Goal: Task Accomplishment & Management: Manage account settings

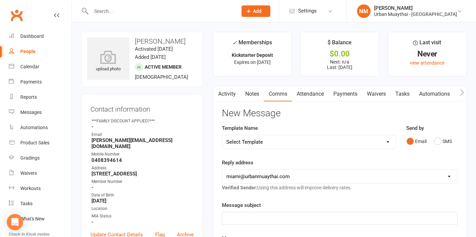
drag, startPoint x: 16, startPoint y: 14, endPoint x: 18, endPoint y: 18, distance: 4.7
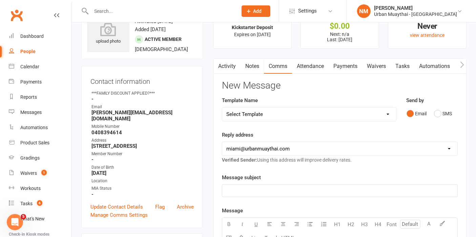
scroll to position [38, 0]
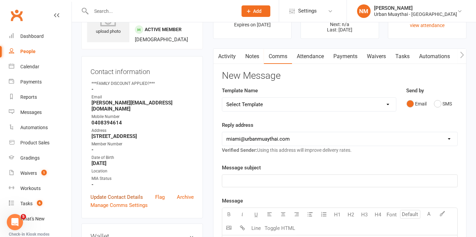
click at [112, 201] on link "Update Contact Details" at bounding box center [116, 197] width 52 height 8
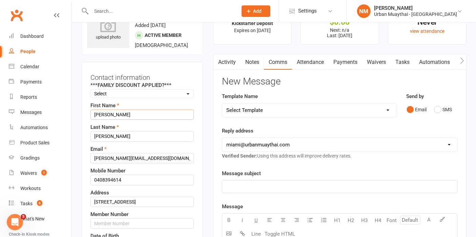
drag, startPoint x: 121, startPoint y: 121, endPoint x: 85, endPoint y: 121, distance: 35.5
click at [85, 121] on div "Contact information ***FAMILY DISCOUNT APPLIED?*** Select 10% Family 15% Family…" at bounding box center [142, 192] width 122 height 261
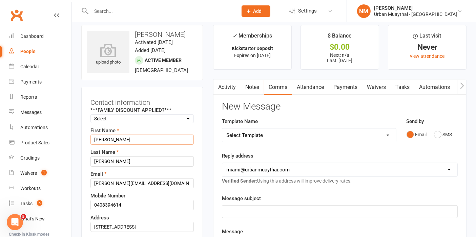
scroll to position [0, 0]
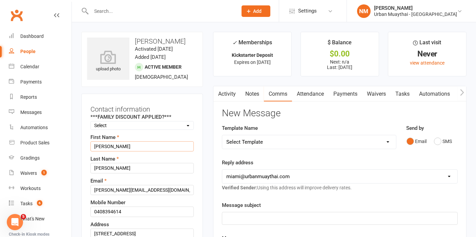
type input "Nixon"
click at [91, 172] on input "Houlihan" at bounding box center [141, 168] width 103 height 10
click at [84, 175] on div "Contact information ***FAMILY DISCOUNT APPLIED?*** Select 10% Family 15% Family…" at bounding box center [142, 224] width 122 height 261
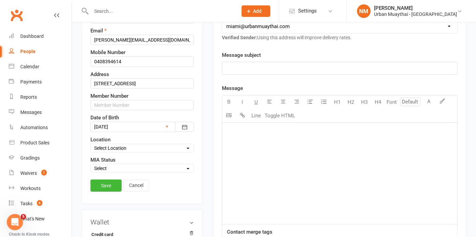
scroll to position [188, 0]
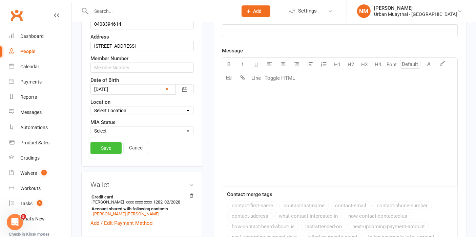
click at [109, 154] on link "Save" at bounding box center [105, 148] width 31 height 12
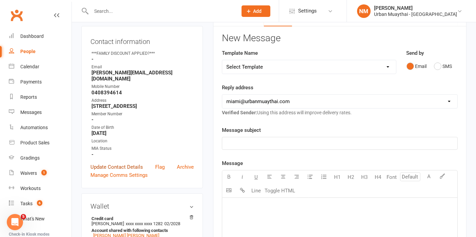
click at [114, 163] on link "Update Contact Details" at bounding box center [116, 167] width 52 height 8
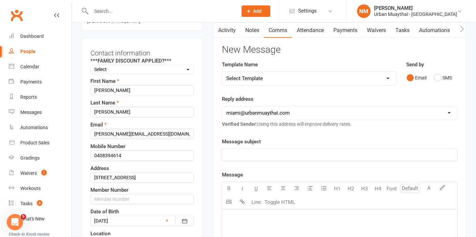
scroll to position [107, 0]
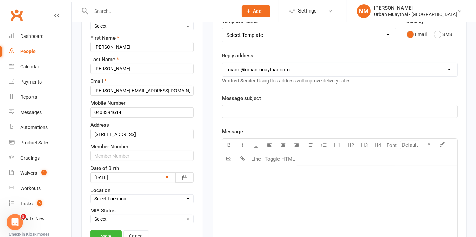
drag, startPoint x: 132, startPoint y: 176, endPoint x: 112, endPoint y: 176, distance: 20.3
click at [112, 176] on div at bounding box center [141, 178] width 103 height 10
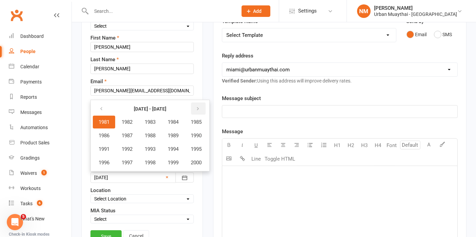
click at [196, 107] on button "button" at bounding box center [198, 109] width 15 height 12
click at [174, 133] on span "2009" at bounding box center [173, 136] width 11 height 6
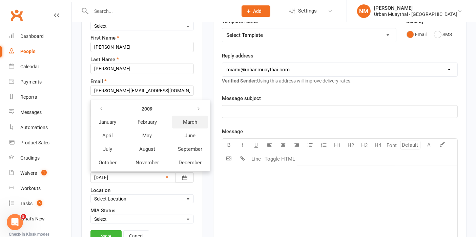
click at [190, 120] on span "March" at bounding box center [190, 122] width 14 height 6
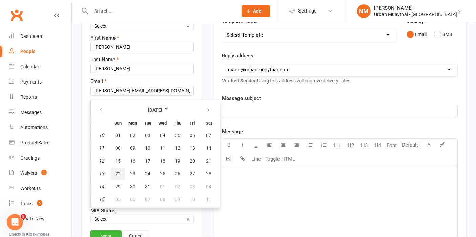
click at [115, 173] on span "22" at bounding box center [117, 173] width 5 height 5
type input "[DATE]"
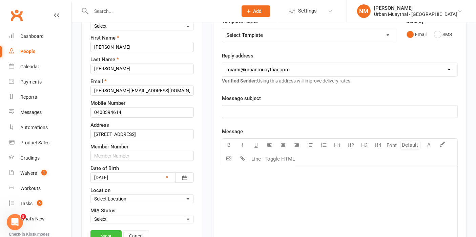
click at [105, 233] on link "Save" at bounding box center [105, 236] width 31 height 12
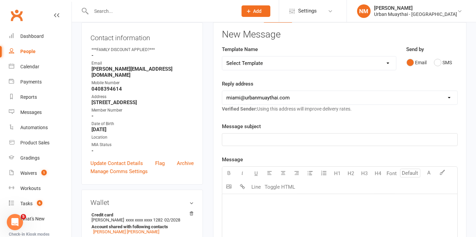
scroll to position [0, 0]
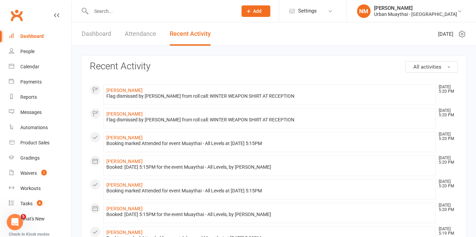
click at [135, 9] on input "text" at bounding box center [160, 10] width 143 height 9
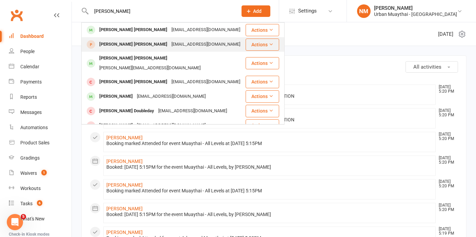
type input "nixon"
click at [169, 46] on div "nixhouli@outlook.com" at bounding box center [205, 45] width 73 height 10
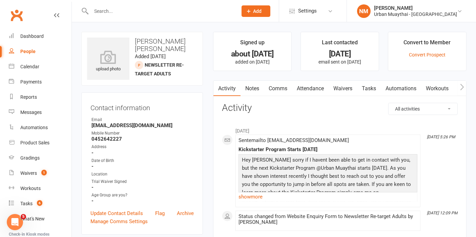
click at [140, 11] on input "text" at bounding box center [160, 10] width 143 height 9
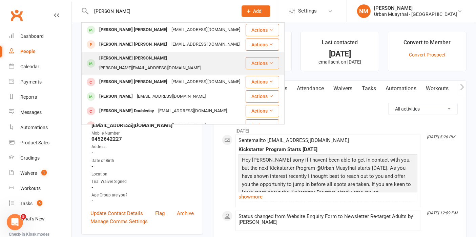
type input "nixon"
click at [137, 63] on div "josh@scag.com.au" at bounding box center [149, 68] width 105 height 10
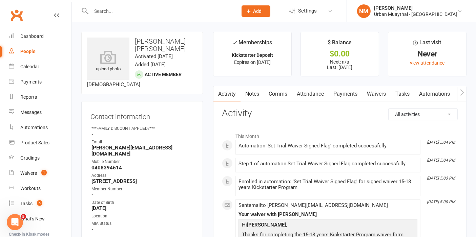
click at [146, 16] on div at bounding box center [156, 11] width 151 height 22
click at [145, 10] on input "text" at bounding box center [160, 10] width 143 height 9
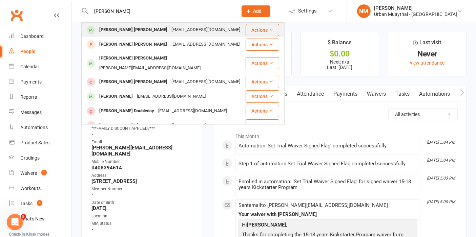
type input "nixon"
click at [169, 28] on div "nixhouli@outlook.com" at bounding box center [205, 30] width 73 height 10
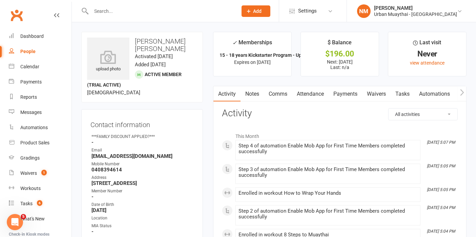
click at [339, 95] on link "Payments" at bounding box center [345, 94] width 34 height 16
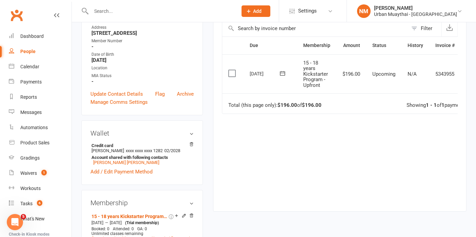
scroll to position [225, 0]
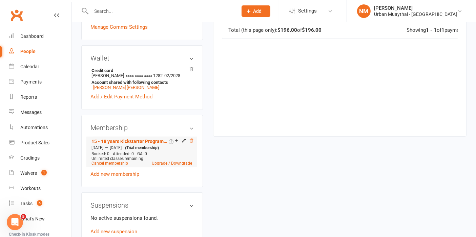
click at [191, 143] on icon at bounding box center [191, 140] width 5 height 5
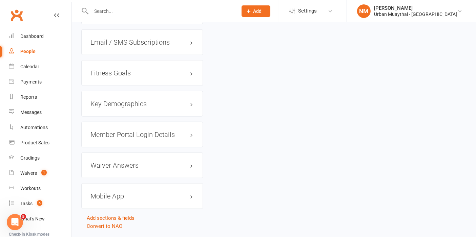
scroll to position [738, 0]
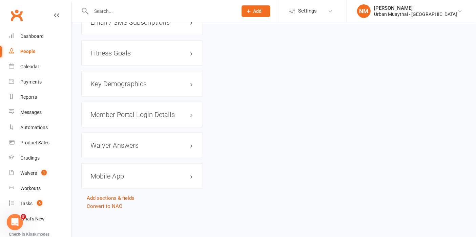
click at [104, 206] on link "Convert to NAC" at bounding box center [105, 206] width 36 height 6
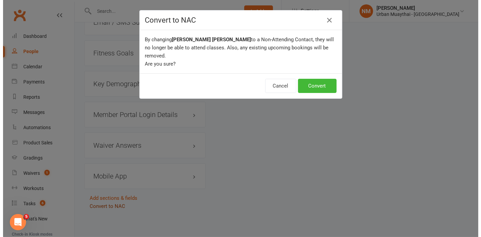
scroll to position [732, 0]
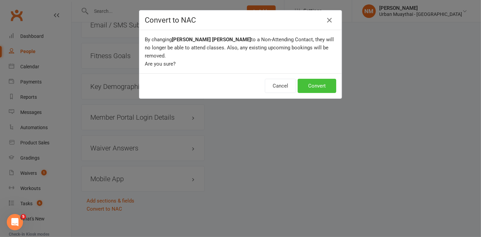
click at [324, 79] on button "Convert" at bounding box center [317, 86] width 39 height 14
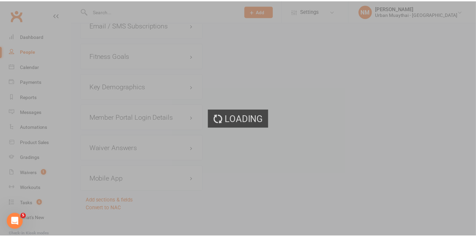
scroll to position [738, 0]
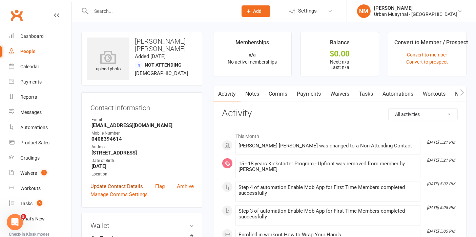
click at [131, 190] on link "Update Contact Details" at bounding box center [116, 186] width 52 height 8
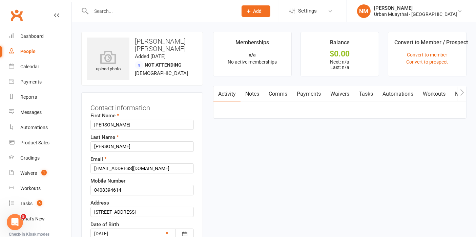
scroll to position [32, 0]
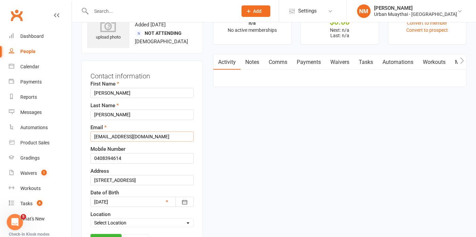
click at [106, 135] on input "nixhouli@outlook.com" at bounding box center [141, 137] width 103 height 10
drag, startPoint x: 144, startPoint y: 135, endPoint x: 83, endPoint y: 136, distance: 60.6
click at [84, 138] on div "Contact information First Name Nixon Last Name Houlihan Email nixhouli@outlook.…" at bounding box center [142, 160] width 122 height 199
type input "josh@scag.com.au"
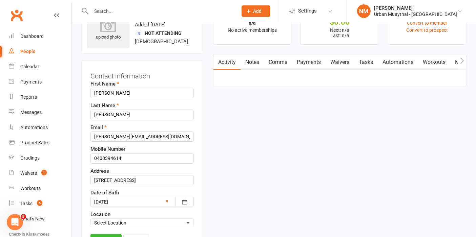
drag, startPoint x: 117, startPoint y: 92, endPoint x: 41, endPoint y: 88, distance: 75.5
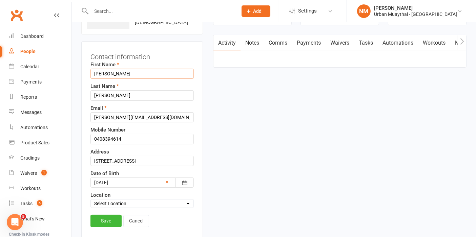
scroll to position [150, 0]
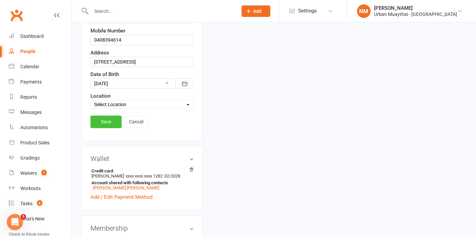
type input "Josh"
click at [107, 123] on link "Save" at bounding box center [105, 122] width 31 height 12
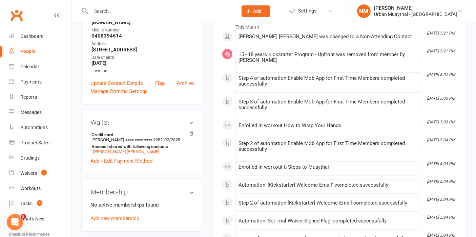
scroll to position [75, 0]
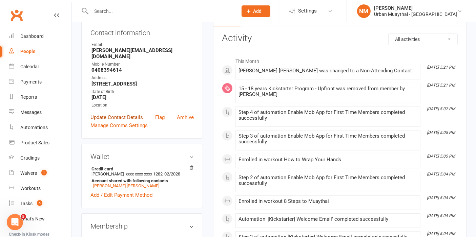
click at [116, 115] on link "Update Contact Details" at bounding box center [116, 117] width 52 height 8
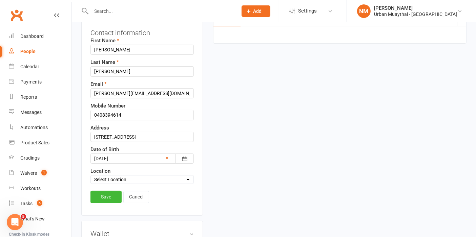
scroll to position [32, 0]
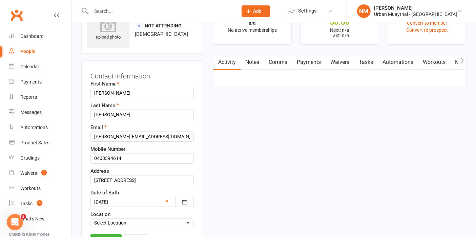
click at [123, 199] on div at bounding box center [141, 202] width 103 height 10
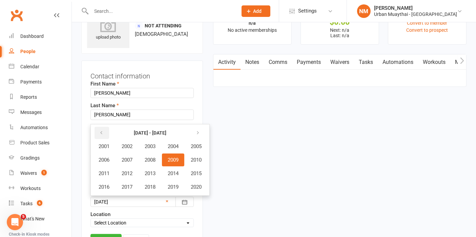
click at [102, 130] on icon "button" at bounding box center [101, 132] width 5 height 5
click at [103, 148] on button "1981" at bounding box center [104, 146] width 22 height 13
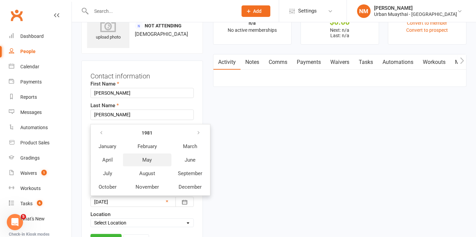
click at [143, 161] on button "May" at bounding box center [147, 160] width 48 height 13
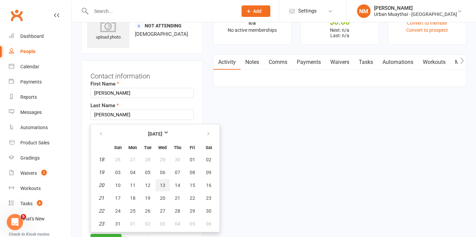
click at [160, 185] on span "13" at bounding box center [162, 185] width 5 height 5
type input "13 May 1981"
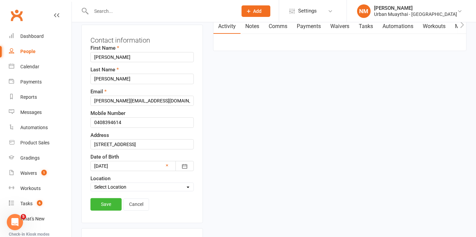
scroll to position [107, 0]
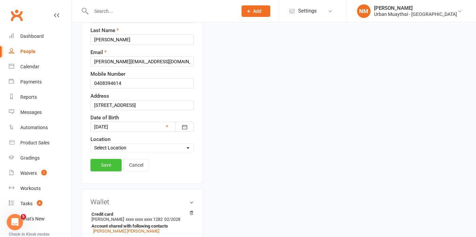
click at [111, 162] on link "Save" at bounding box center [105, 165] width 31 height 12
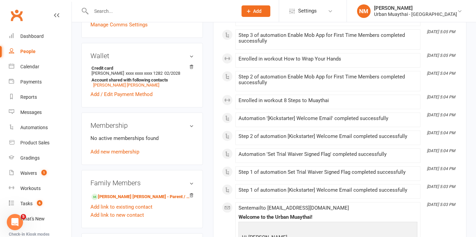
scroll to position [188, 0]
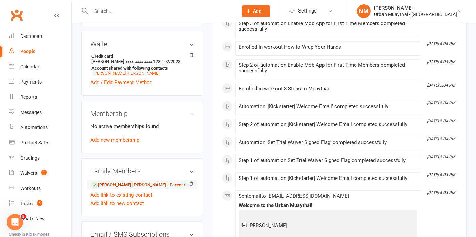
click at [151, 185] on link "Nixon Houlihan - Parent / Guardian" at bounding box center [140, 185] width 99 height 7
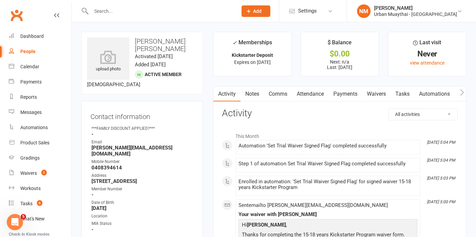
click at [347, 94] on link "Payments" at bounding box center [345, 94] width 34 height 16
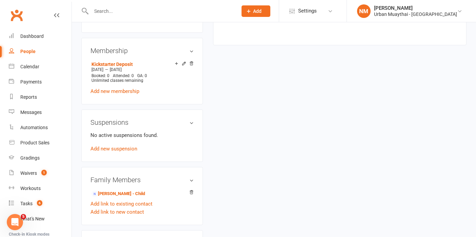
scroll to position [338, 0]
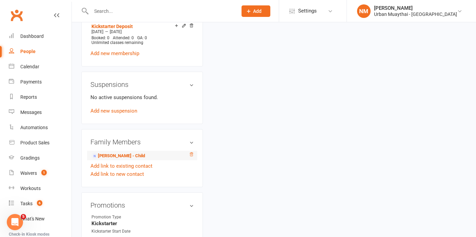
click at [190, 155] on icon at bounding box center [191, 155] width 3 height 4
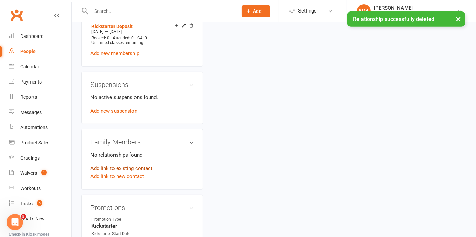
click at [124, 169] on link "Add link to existing contact" at bounding box center [121, 168] width 62 height 8
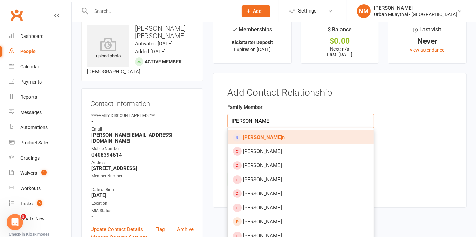
type input "josh houliha"
click at [261, 136] on strong "Josh Houliha" at bounding box center [262, 137] width 39 height 6
type input "[PERSON_NAME]"
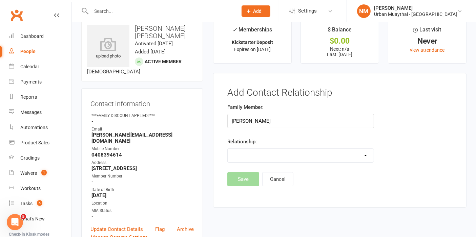
click at [268, 158] on select "Parent / Guardian Child Sibling (parent not in system) Spouse / Partner Cousin …" at bounding box center [300, 156] width 146 height 14
click at [227, 149] on select "Parent / Guardian Child Sibling (parent not in system) Spouse / Partner Cousin …" at bounding box center [300, 156] width 146 height 14
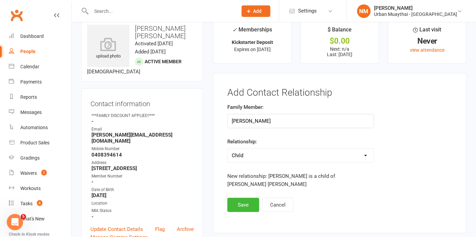
click at [293, 157] on select "Parent / Guardian Child Sibling (parent not in system) Spouse / Partner Cousin …" at bounding box center [300, 156] width 146 height 14
select select "0"
click at [227, 149] on select "Parent / Guardian Child Sibling (parent not in system) Spouse / Partner Cousin …" at bounding box center [300, 156] width 146 height 14
click at [332, 192] on div "Family Member: Josh Houlihan Relationship: Parent / Guardian Child Sibling (par…" at bounding box center [300, 150] width 157 height 95
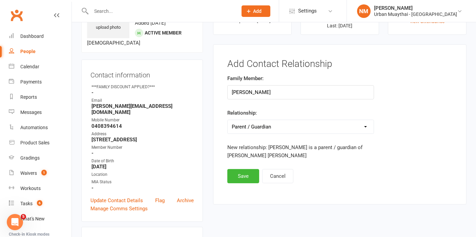
scroll to position [50, 0]
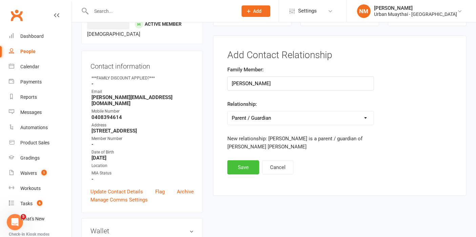
click at [246, 166] on button "Save" at bounding box center [243, 167] width 32 height 14
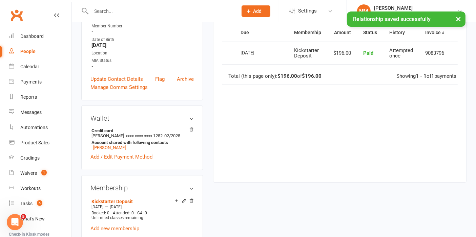
scroll to position [239, 0]
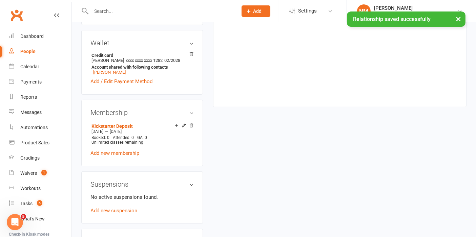
click at [116, 157] on div "Kickstarter Deposit Sep 11 2025 — Sep 11 2025 Booked: 0 Attended: 0 GA: 0 Unlim…" at bounding box center [141, 140] width 103 height 36
click at [119, 153] on link "Add new membership" at bounding box center [114, 153] width 49 height 6
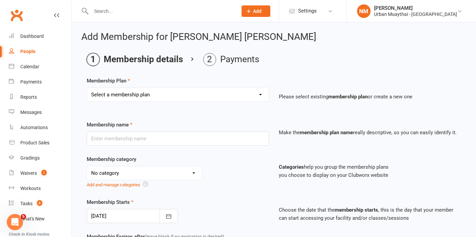
click at [170, 91] on select "Select a membership plan Create new Membership Plan Kickstarter Deposit Acceler…" at bounding box center [177, 95] width 181 height 14
select select "20"
click at [87, 88] on select "Select a membership plan Create new Membership Plan Kickstarter Deposit Acceler…" at bounding box center [177, 95] width 181 height 14
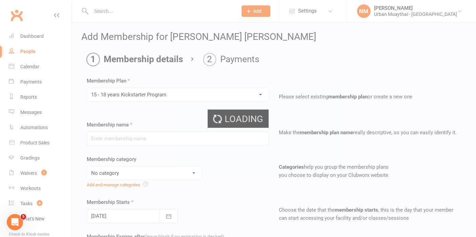
type input "15 - 18 years Kickstarter Program"
select select "4"
type input "4"
select select "1"
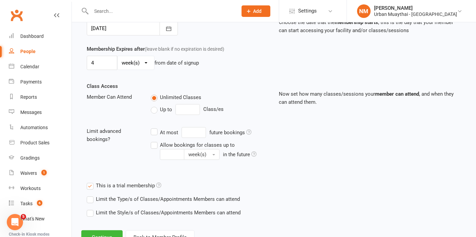
scroll to position [213, 0]
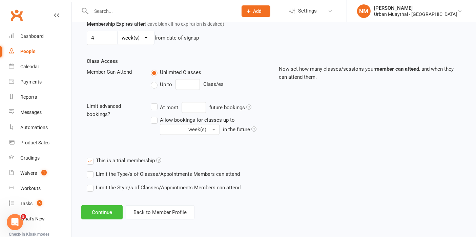
click at [103, 207] on button "Continue" at bounding box center [101, 212] width 41 height 14
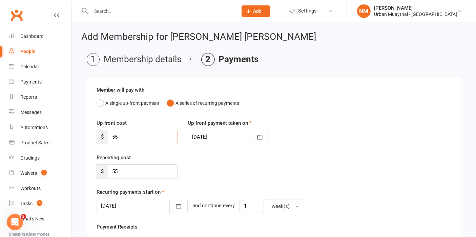
drag, startPoint x: 139, startPoint y: 139, endPoint x: 92, endPoint y: 138, distance: 47.1
click at [92, 138] on div "Up-front cost $ 55" at bounding box center [136, 131] width 91 height 25
click at [104, 106] on button "A single up-front payment" at bounding box center [127, 103] width 63 height 13
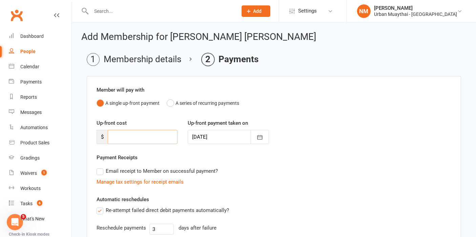
click at [127, 137] on input "number" at bounding box center [143, 137] width 70 height 14
type input "0"
click at [329, 118] on div "Member will pay with A single up-front payment A series of recurring payments U…" at bounding box center [274, 202] width 374 height 252
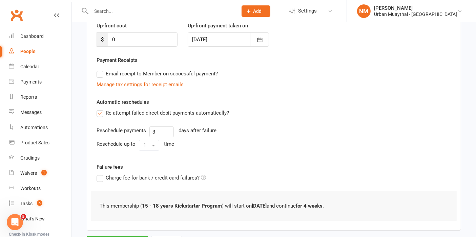
scroll to position [130, 0]
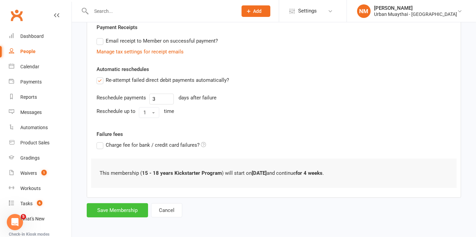
click at [120, 209] on button "Save Membership" at bounding box center [117, 210] width 61 height 14
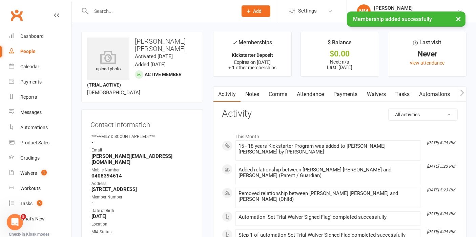
click at [327, 95] on link "Attendance" at bounding box center [310, 95] width 37 height 16
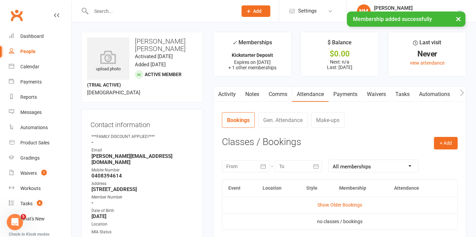
click at [339, 92] on link "Payments" at bounding box center [345, 95] width 34 height 16
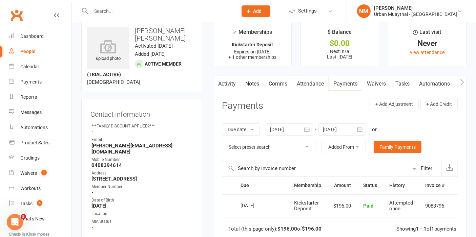
scroll to position [38, 0]
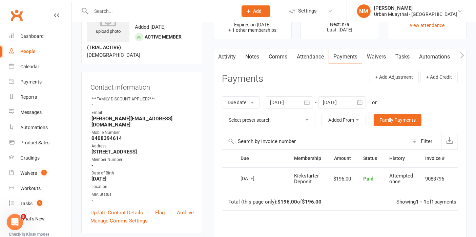
click at [344, 92] on div "Due date Due date Date paid Date failed Date settled 11 Aug 2025 August 2025 Su…" at bounding box center [340, 111] width 236 height 43
click at [340, 105] on div at bounding box center [341, 102] width 47 height 12
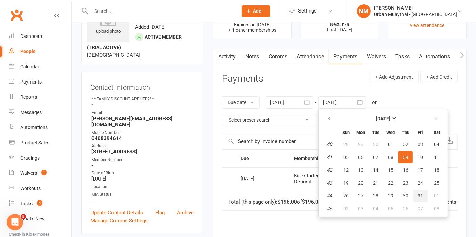
click at [420, 198] on button "31" at bounding box center [420, 196] width 14 height 12
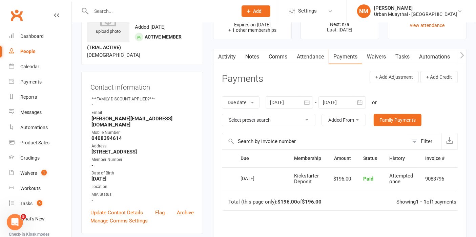
click at [351, 103] on div at bounding box center [341, 102] width 47 height 12
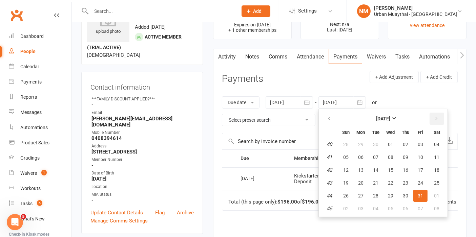
click at [437, 118] on button "button" at bounding box center [436, 119] width 15 height 12
click at [402, 184] on span "25" at bounding box center [404, 182] width 5 height 5
type input "25 Dec 2025"
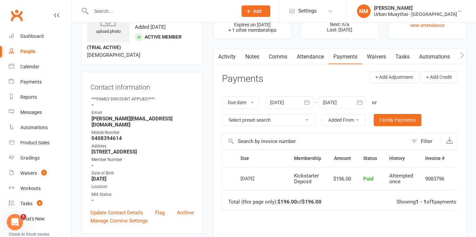
click at [334, 198] on td "Total (this page only): $196.00 of $196.00 Showing 1 - 1 of 1 payments" at bounding box center [346, 200] width 248 height 20
click at [32, 170] on link "Waivers 1" at bounding box center [40, 173] width 63 height 15
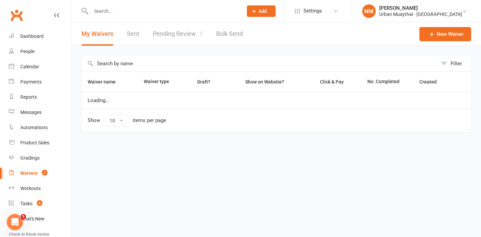
select select "50"
click at [179, 28] on link "Pending Review 1" at bounding box center [178, 33] width 50 height 23
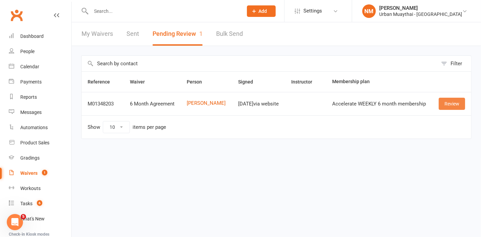
click at [454, 105] on link "Review" at bounding box center [452, 104] width 26 height 12
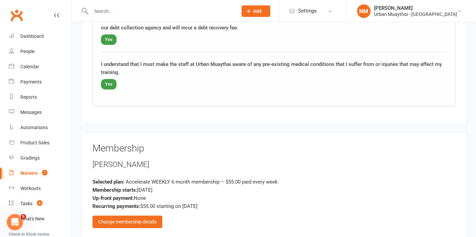
scroll to position [827, 0]
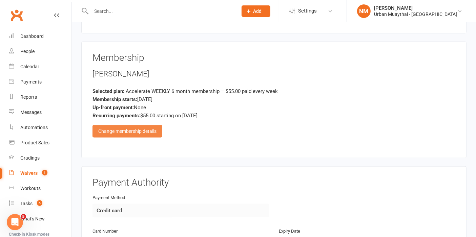
click at [123, 125] on div "Change membership details" at bounding box center [127, 131] width 70 height 12
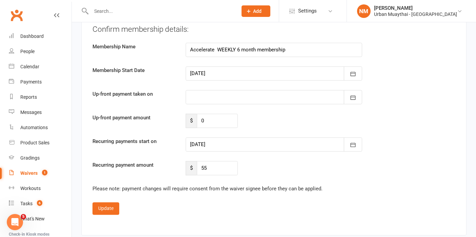
scroll to position [1278, 0]
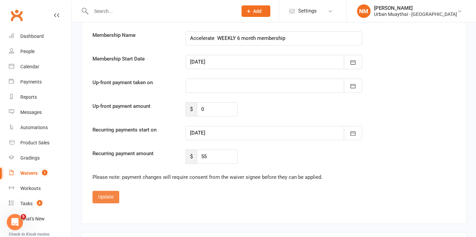
click at [114, 191] on button "Update" at bounding box center [105, 197] width 27 height 12
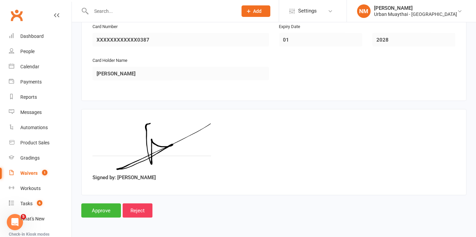
scroll to position [1010, 0]
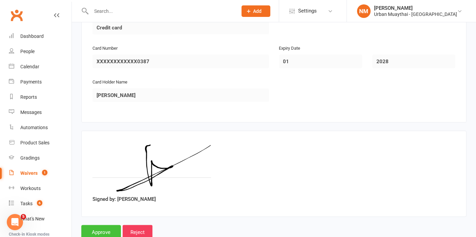
click at [102, 225] on input "Approve" at bounding box center [101, 232] width 40 height 14
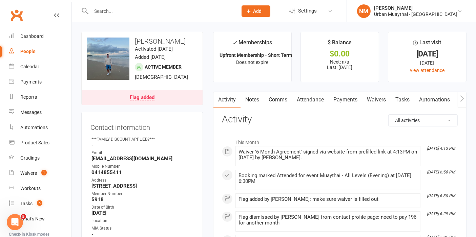
click at [357, 100] on link "Payments" at bounding box center [345, 100] width 34 height 16
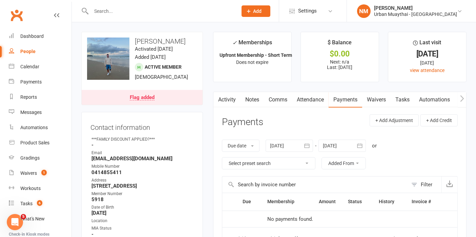
scroll to position [75, 0]
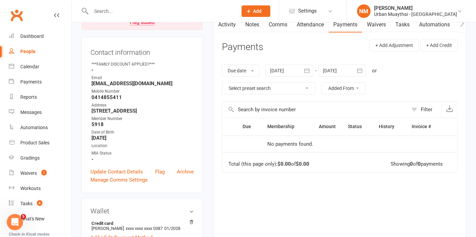
click at [358, 69] on icon "button" at bounding box center [359, 70] width 5 height 4
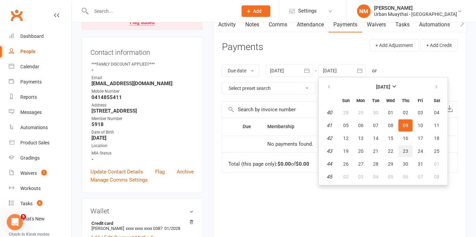
click at [400, 151] on button "23" at bounding box center [405, 151] width 14 height 12
type input "23 Oct 2025"
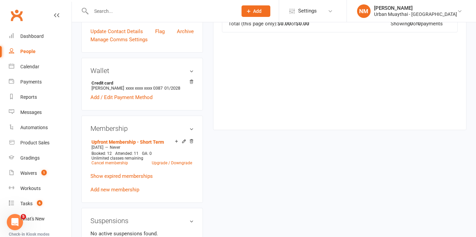
scroll to position [225, 0]
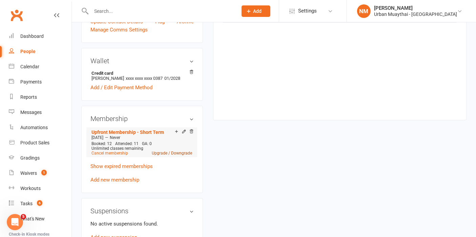
click at [178, 156] on link "Upgrade / Downgrade" at bounding box center [172, 153] width 40 height 5
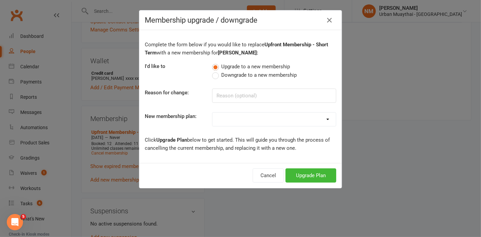
click at [255, 119] on select "Kickstarter Deposit Accelerate (Unlimited Classes & weights area use) 12 month …" at bounding box center [275, 120] width 124 height 14
click at [386, 148] on div "Membership upgrade / downgrade Complete the form below if you would like to rep…" at bounding box center [240, 118] width 481 height 237
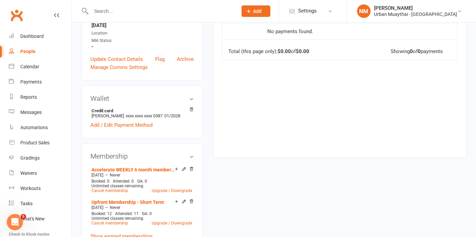
scroll to position [225, 0]
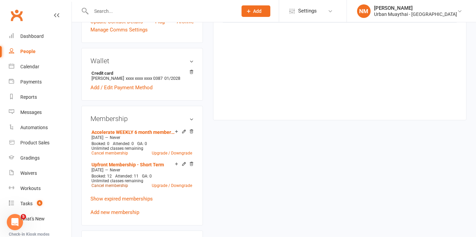
drag, startPoint x: 110, startPoint y: 190, endPoint x: 121, endPoint y: 190, distance: 10.8
click at [110, 188] on link "Cancel membership" at bounding box center [109, 185] width 37 height 5
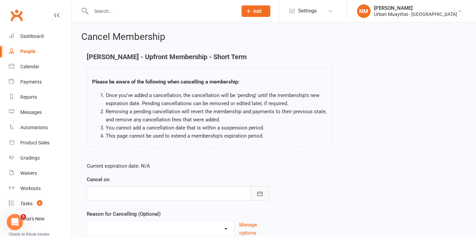
drag, startPoint x: 265, startPoint y: 187, endPoint x: 262, endPoint y: 191, distance: 4.3
click at [264, 188] on button "button" at bounding box center [259, 193] width 18 height 14
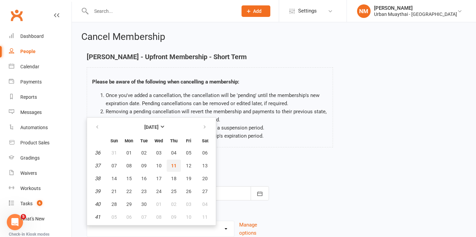
click at [169, 160] on button "11" at bounding box center [174, 166] width 14 height 12
type input "[DATE]"
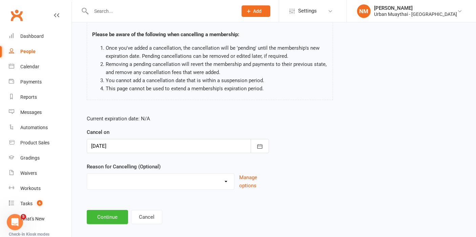
scroll to position [54, 0]
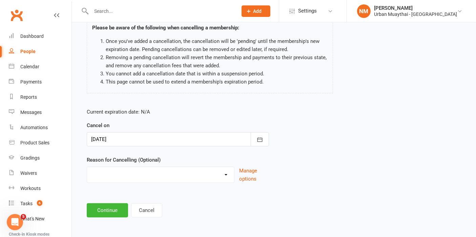
click at [170, 175] on select "10 pack unused for over 6 months End of membership term Fixing Start Date Holid…" at bounding box center [160, 174] width 147 height 14
click at [170, 172] on select "10 pack unused for over 6 months End of membership term Fixing Start Date Holid…" at bounding box center [160, 174] width 147 height 14
select select "5"
click at [87, 167] on select "10 pack unused for over 6 months End of membership term Fixing Start Date Holid…" at bounding box center [160, 174] width 147 height 14
drag, startPoint x: 113, startPoint y: 213, endPoint x: 136, endPoint y: 208, distance: 23.4
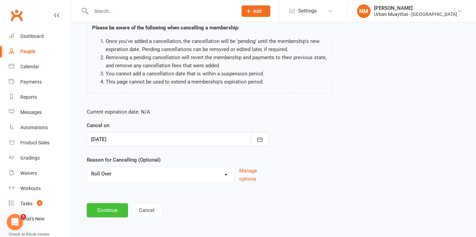
click at [113, 212] on button "Continue" at bounding box center [107, 210] width 41 height 14
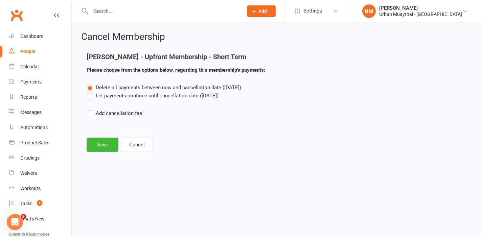
click at [111, 96] on label "Let payments continue until cancellation date ([DATE])" at bounding box center [153, 96] width 132 height 8
click at [91, 92] on input "Let payments continue until cancellation date ([DATE])" at bounding box center [89, 92] width 4 height 0
click at [117, 150] on button "Save" at bounding box center [103, 145] width 32 height 14
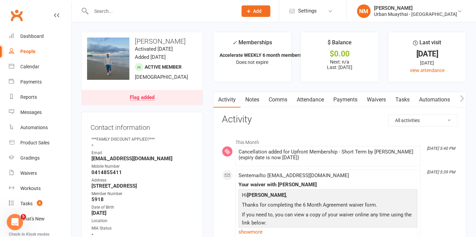
click at [143, 100] on div "Flag added" at bounding box center [142, 97] width 25 height 5
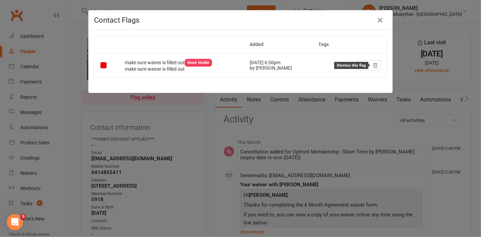
click at [373, 66] on icon at bounding box center [375, 65] width 4 height 5
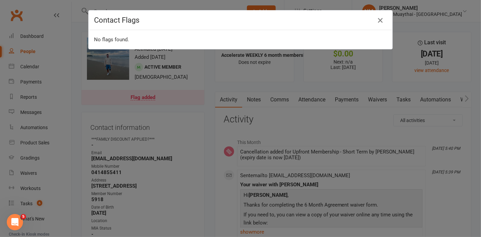
click at [381, 18] on icon "button" at bounding box center [380, 20] width 8 height 8
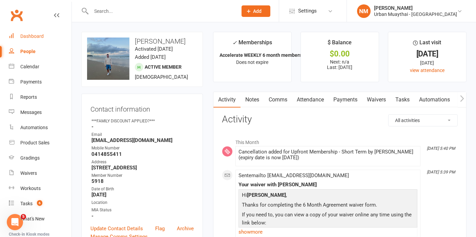
click at [44, 34] on link "Dashboard" at bounding box center [40, 36] width 63 height 15
